Goal: Task Accomplishment & Management: Use online tool/utility

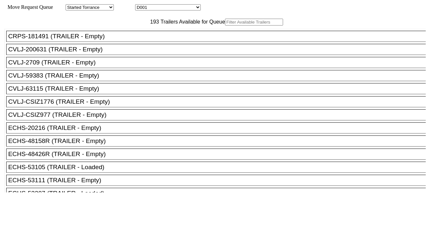
click at [225, 26] on input "text" at bounding box center [254, 22] width 58 height 7
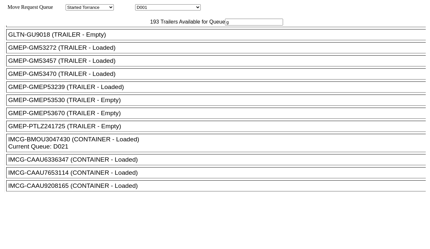
scroll to position [146, 0]
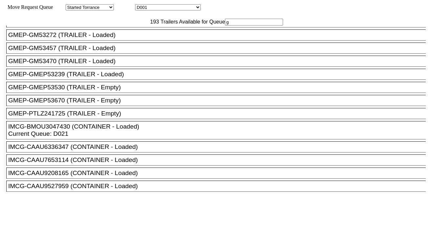
type input "g"
click at [112, 104] on div "GMEP-GMEP53670 (TRAILER - Empty)" at bounding box center [218, 100] width 421 height 7
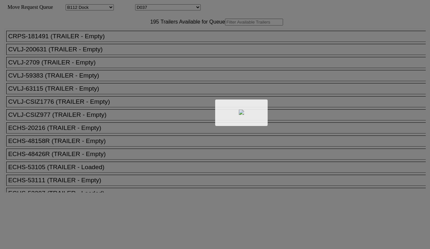
select select "121"
select select "3283"
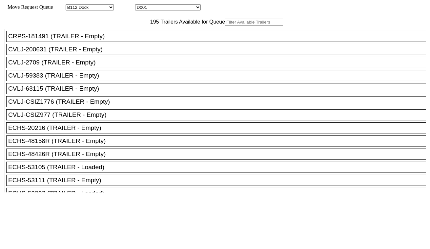
click at [225, 26] on input "text" at bounding box center [254, 22] width 58 height 7
paste input "UMXU889407"
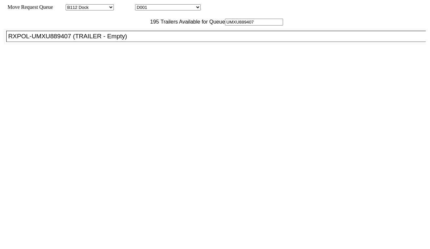
type input "UMXU889407"
click at [127, 40] on div "RXPOL-UMXU889407 (TRAILER - Empty)" at bounding box center [218, 36] width 421 height 7
